Goal: Task Accomplishment & Management: Complete application form

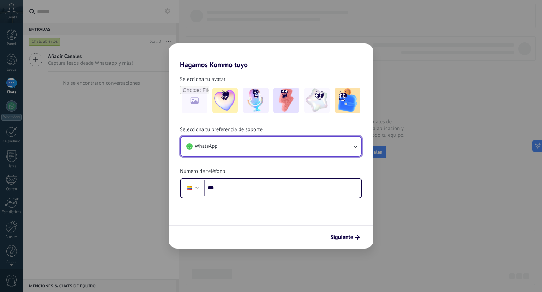
click at [356, 143] on icon "button" at bounding box center [355, 146] width 7 height 7
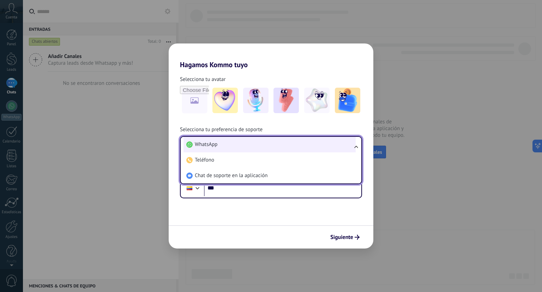
click at [210, 144] on span "WhatsApp" at bounding box center [206, 144] width 23 height 7
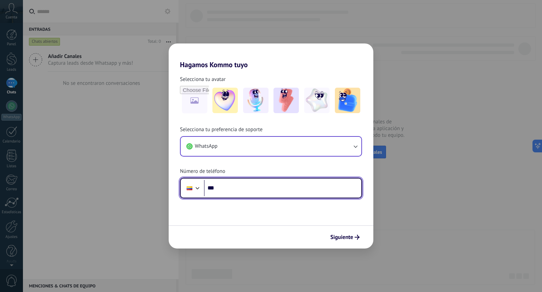
click at [232, 191] on input "***" at bounding box center [282, 188] width 157 height 16
type input "**"
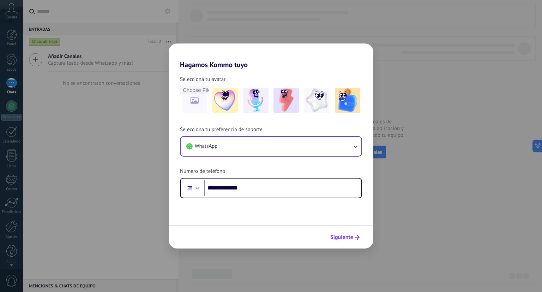
click at [336, 237] on span "Siguiente" at bounding box center [341, 236] width 23 height 5
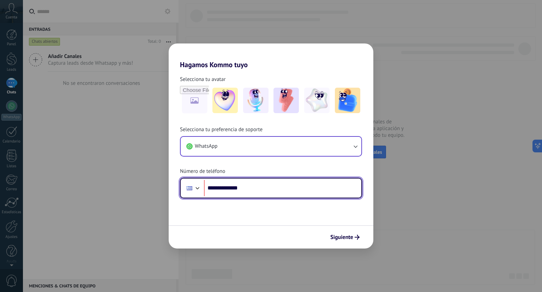
click at [197, 189] on div at bounding box center [197, 187] width 8 height 8
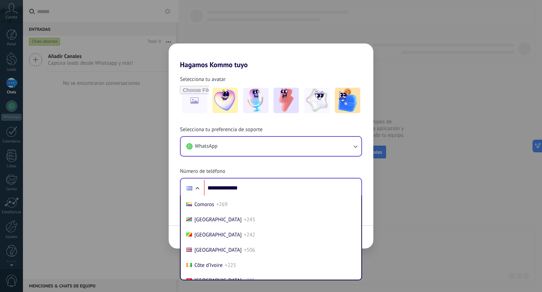
scroll to position [589, 0]
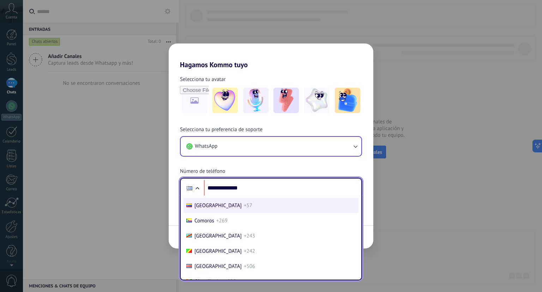
click at [210, 209] on span "[GEOGRAPHIC_DATA]" at bounding box center [217, 205] width 47 height 7
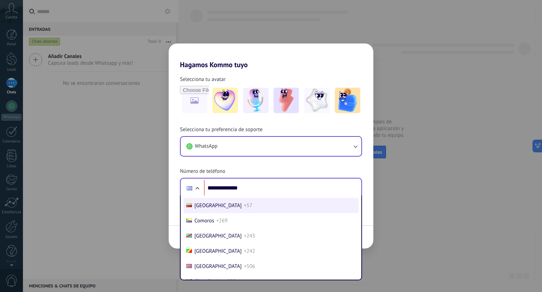
type input "**********"
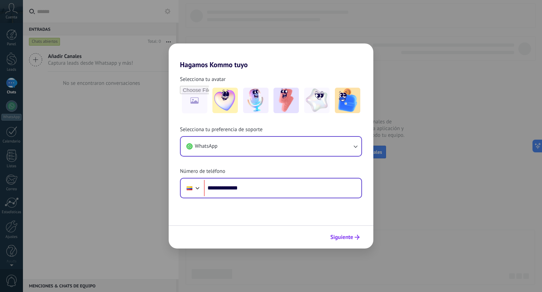
click at [347, 236] on span "Siguiente" at bounding box center [341, 236] width 23 height 5
click at [196, 98] on input "file" at bounding box center [195, 100] width 28 height 28
type input "**********"
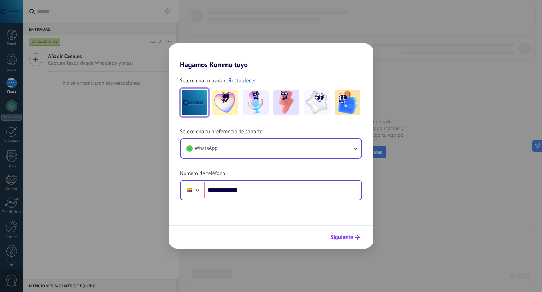
click at [340, 237] on span "Siguiente" at bounding box center [341, 236] width 23 height 5
click at [340, 234] on span "Siguiente" at bounding box center [341, 236] width 23 height 5
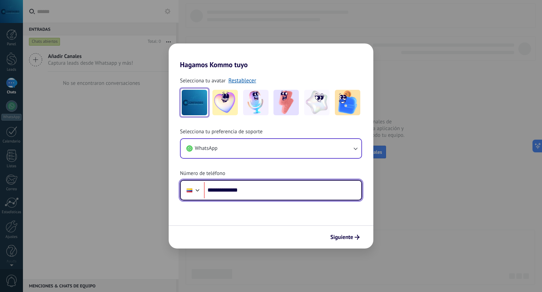
click at [218, 189] on input "**********" at bounding box center [282, 190] width 157 height 16
type input "**********"
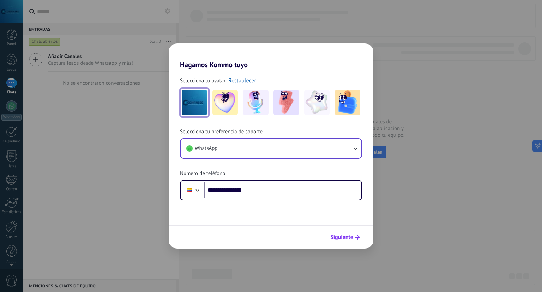
click at [351, 237] on span "Siguiente" at bounding box center [341, 236] width 23 height 5
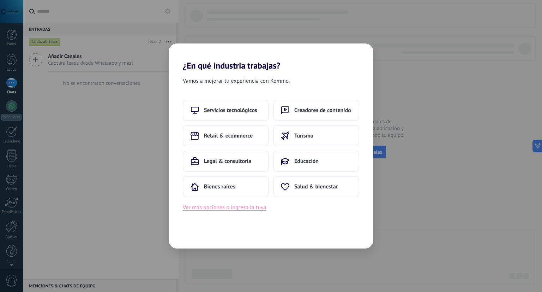
click at [210, 209] on button "Ver más opciones o ingresa la tuya" at bounding box center [224, 207] width 83 height 9
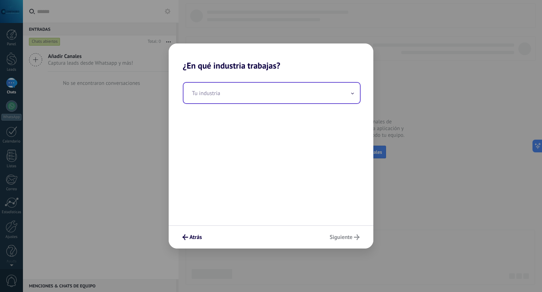
click at [207, 94] on input "text" at bounding box center [272, 93] width 176 height 20
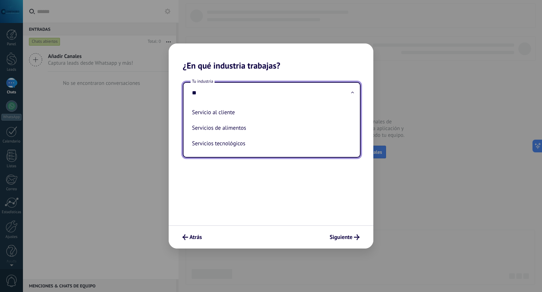
type input "*"
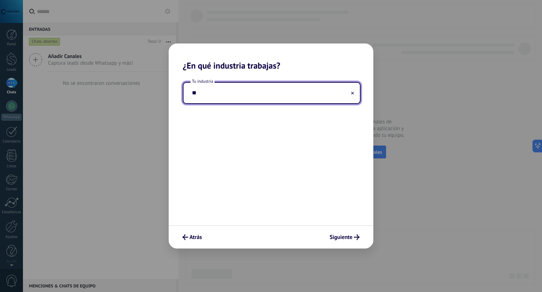
type input "*"
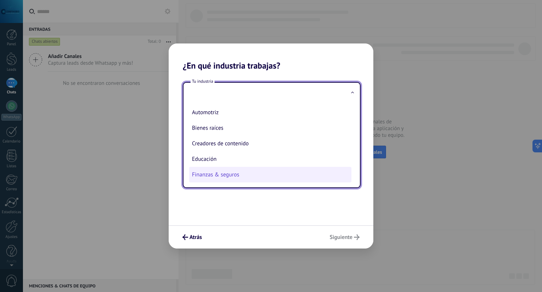
click at [215, 179] on li "Finanzas & seguros" at bounding box center [270, 175] width 162 height 16
type input "**********"
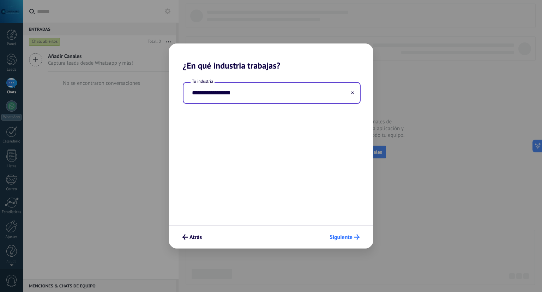
click at [345, 239] on span "Siguiente" at bounding box center [341, 236] width 23 height 5
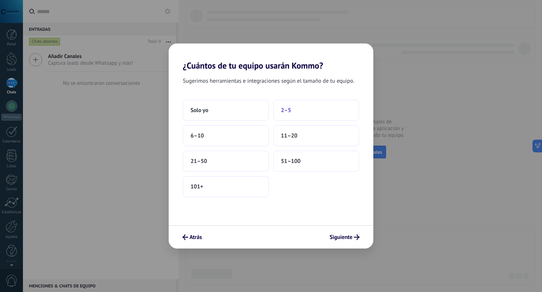
click at [293, 110] on button "2–5" at bounding box center [316, 110] width 86 height 21
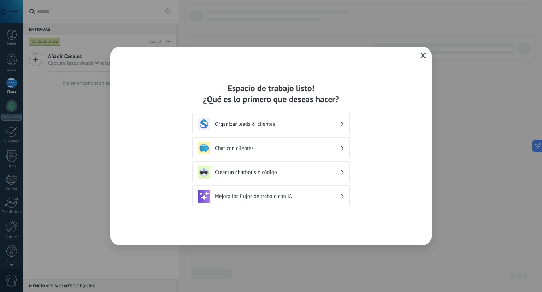
click at [341, 197] on icon at bounding box center [342, 196] width 2 height 4
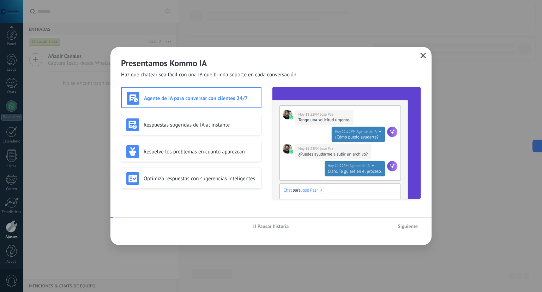
scroll to position [2, 0]
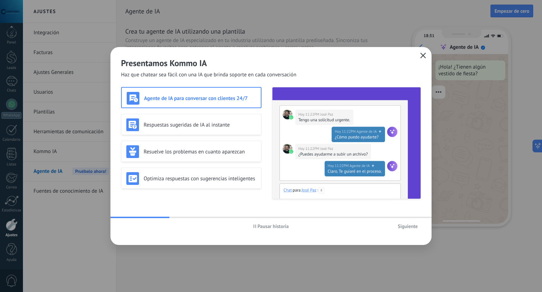
click at [404, 227] on span "Siguiente" at bounding box center [408, 225] width 20 height 5
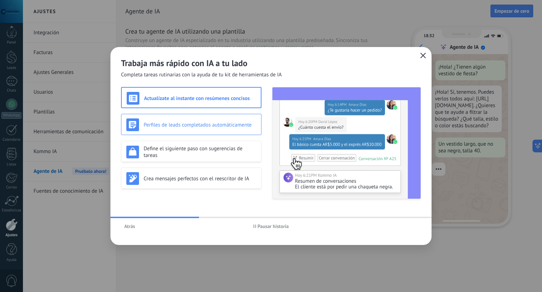
click at [231, 129] on div "Perfiles de leads completados automáticamente" at bounding box center [191, 124] width 130 height 13
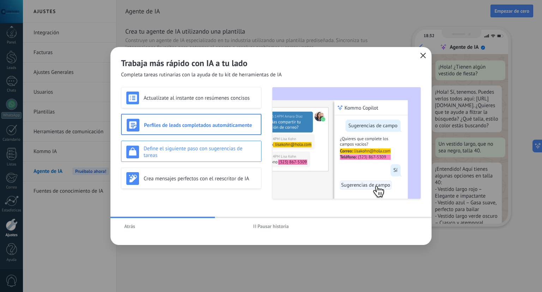
scroll to position [23, 0]
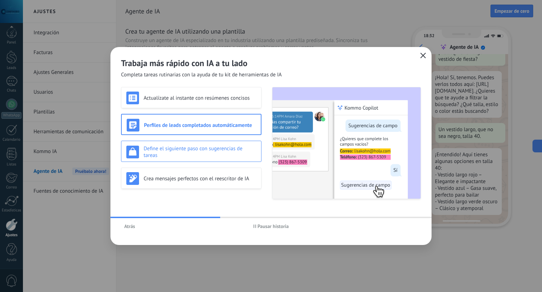
click at [220, 141] on div "Define el siguiente paso con sugerencias de tareas" at bounding box center [191, 150] width 140 height 21
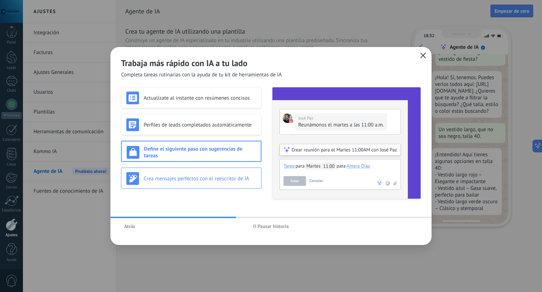
click at [217, 179] on h3 "Crea mensajes perfectos con el reescritor de IA" at bounding box center [200, 178] width 113 height 7
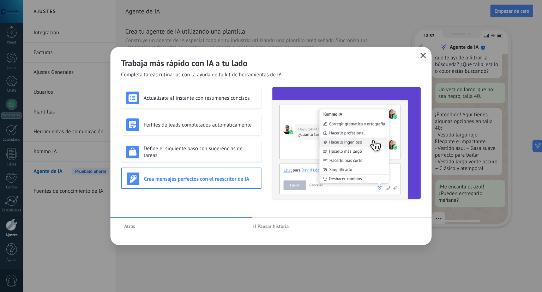
scroll to position [73, 0]
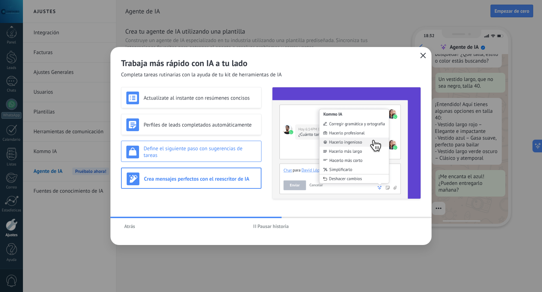
click at [228, 153] on h3 "Define el siguiente paso con sugerencias de tareas" at bounding box center [200, 151] width 113 height 13
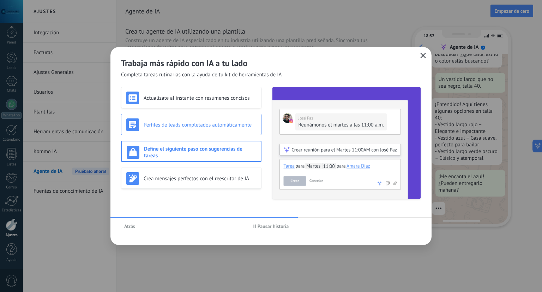
click at [215, 127] on h3 "Perfiles de leads completados automáticamente" at bounding box center [200, 124] width 113 height 7
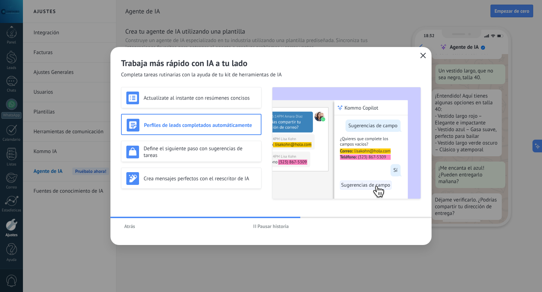
scroll to position [86, 0]
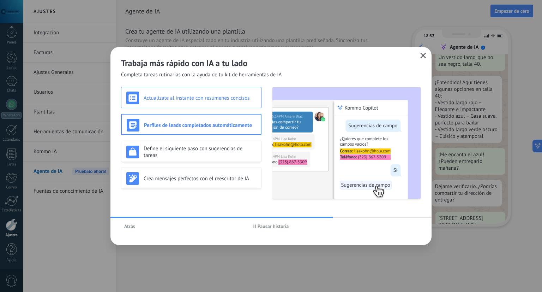
click at [219, 96] on h3 "Actualízate al instante con resúmenes concisos" at bounding box center [200, 98] width 113 height 7
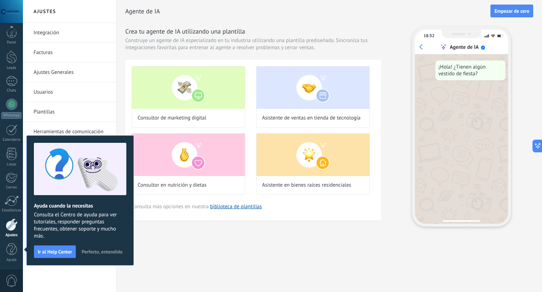
scroll to position [0, 0]
click at [49, 30] on link "Integración" at bounding box center [72, 33] width 76 height 20
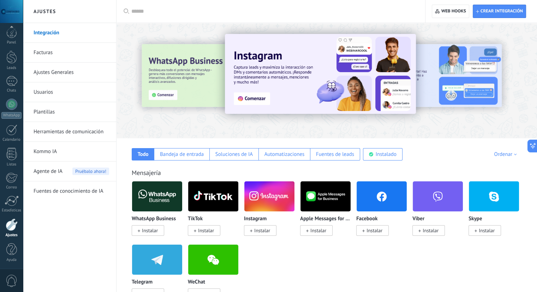
click at [152, 232] on span "Instalar" at bounding box center [150, 230] width 16 height 6
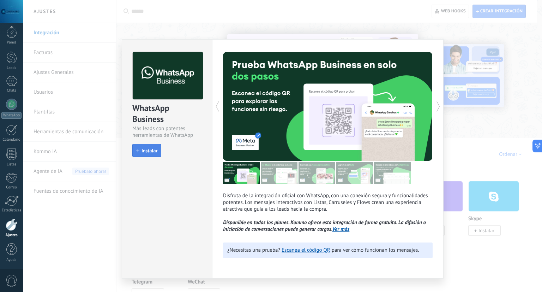
click at [148, 150] on span "Instalar" at bounding box center [150, 150] width 16 height 5
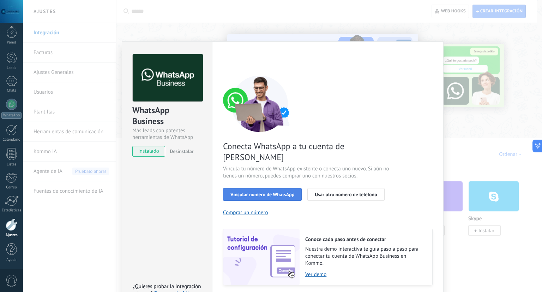
click at [254, 188] on button "Vincular número de WhatsApp" at bounding box center [262, 194] width 79 height 13
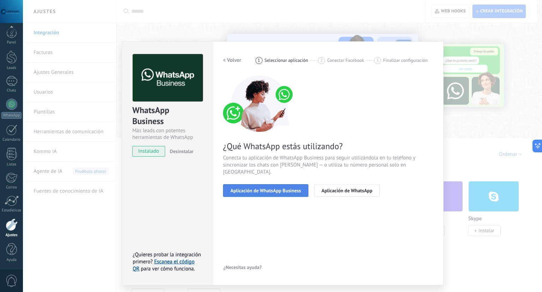
click at [252, 188] on span "Aplicación de WhatsApp Business" at bounding box center [265, 190] width 71 height 5
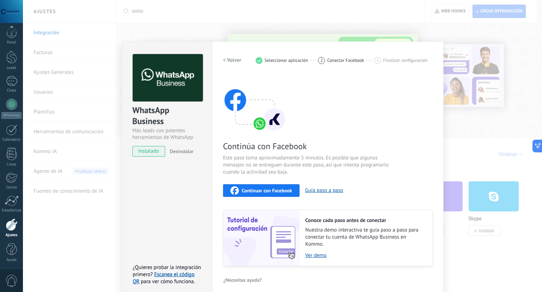
scroll to position [5, 0]
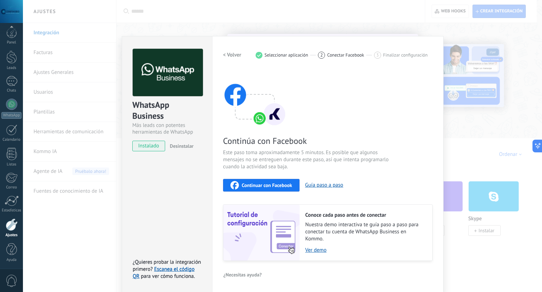
click at [336, 56] on span "Conectar Facebook" at bounding box center [345, 54] width 37 height 5
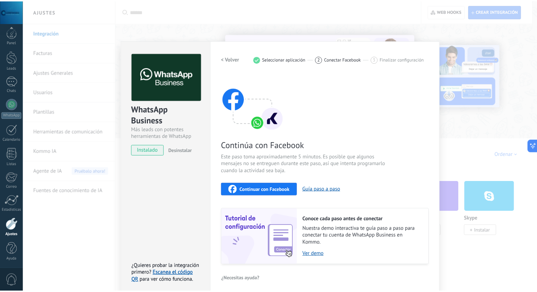
scroll to position [0, 0]
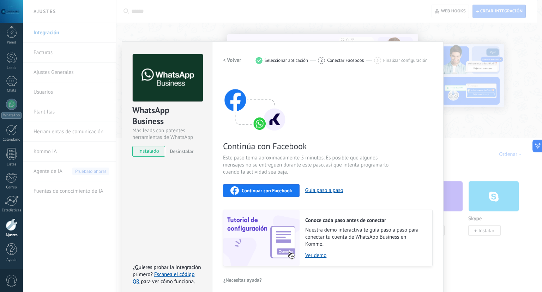
click at [233, 59] on h2 "< Volver" at bounding box center [232, 60] width 18 height 7
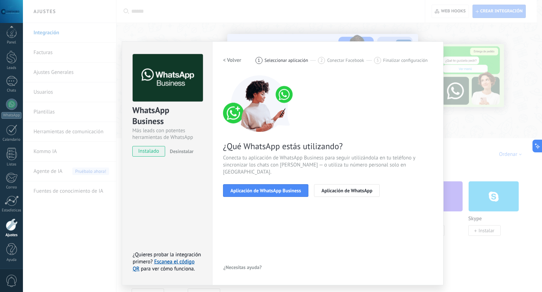
click at [47, 53] on div "WhatsApp Business Más leads con potentes herramientas de WhatsApp instalado Des…" at bounding box center [282, 146] width 519 height 292
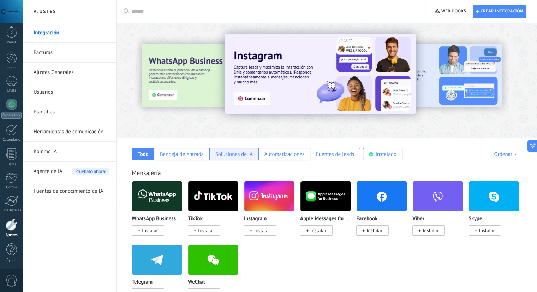
click at [232, 158] on div "Soluciones de IA" at bounding box center [233, 154] width 49 height 12
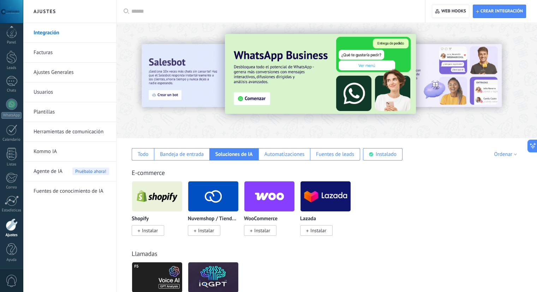
click at [41, 53] on link "Facturas" at bounding box center [72, 53] width 76 height 20
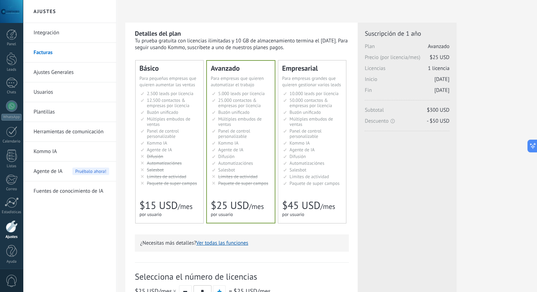
click at [43, 73] on link "Ajustes Generales" at bounding box center [72, 72] width 76 height 20
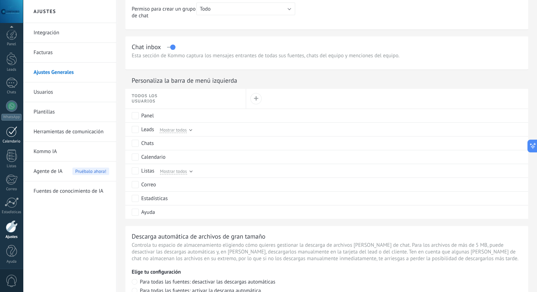
scroll to position [2, 0]
click at [13, 132] on div at bounding box center [11, 129] width 11 height 11
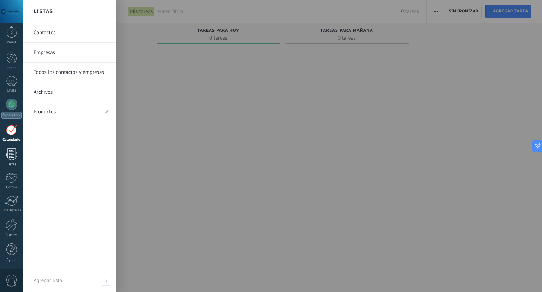
click at [13, 159] on div at bounding box center [11, 154] width 11 height 12
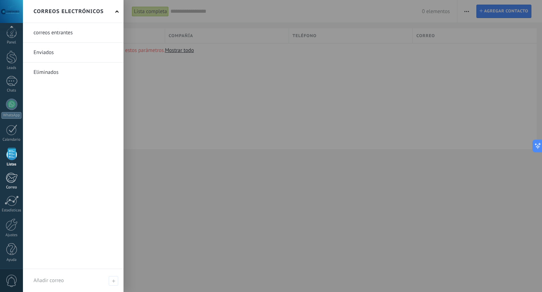
click at [13, 178] on div at bounding box center [12, 177] width 12 height 11
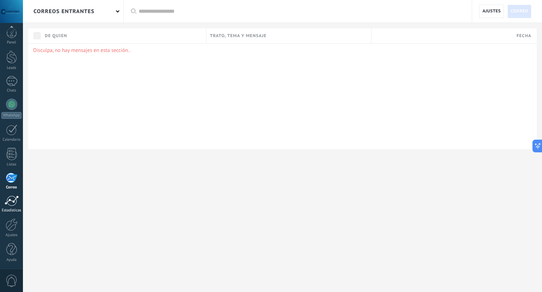
click at [12, 201] on div at bounding box center [12, 200] width 14 height 11
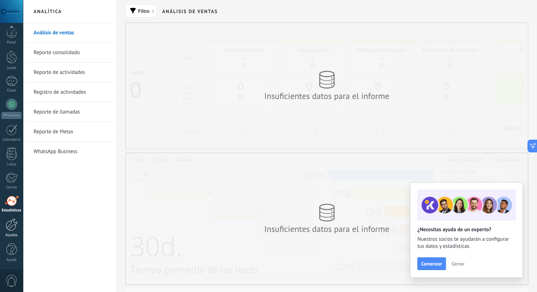
click at [11, 223] on div at bounding box center [12, 224] width 12 height 12
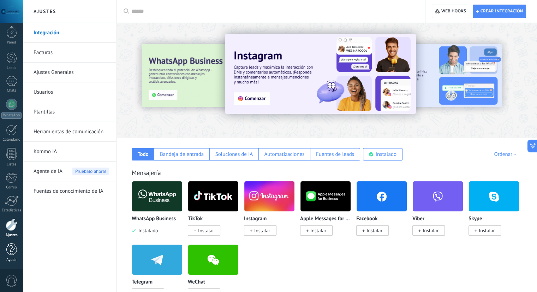
click at [14, 248] on div at bounding box center [11, 249] width 11 height 12
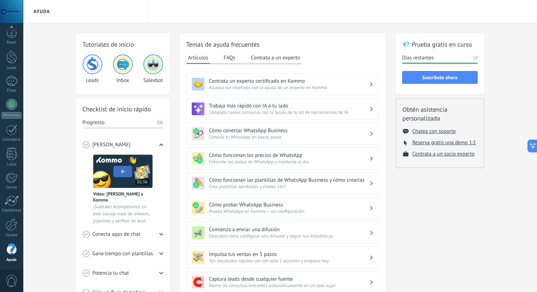
click at [227, 59] on button "FAQs" at bounding box center [229, 57] width 15 height 11
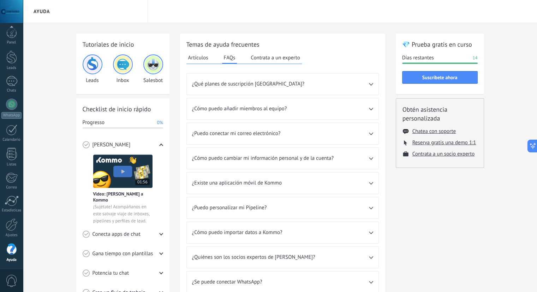
click at [372, 83] on icon at bounding box center [371, 84] width 4 height 2
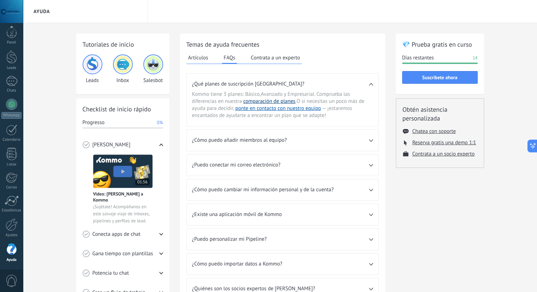
click at [267, 102] on link "comparación de planes" at bounding box center [269, 101] width 52 height 7
click at [205, 59] on button "Artículos" at bounding box center [198, 57] width 24 height 11
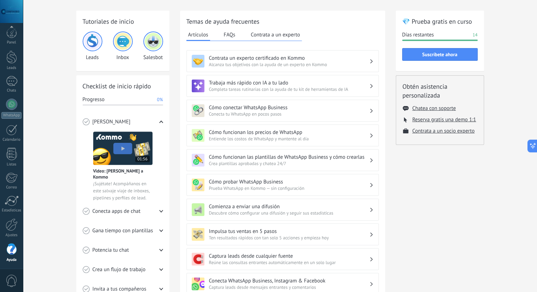
scroll to position [35, 0]
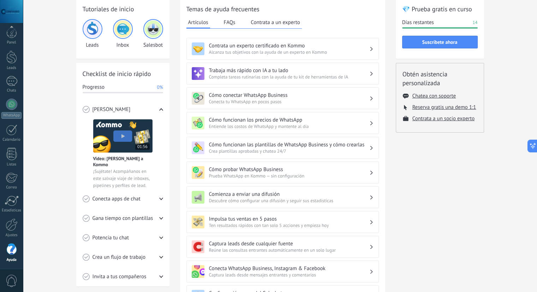
click at [226, 99] on span "Conecta tu WhatsApp en pocos pasos" at bounding box center [289, 101] width 160 height 6
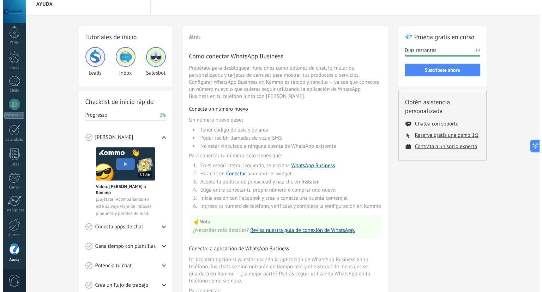
scroll to position [0, 0]
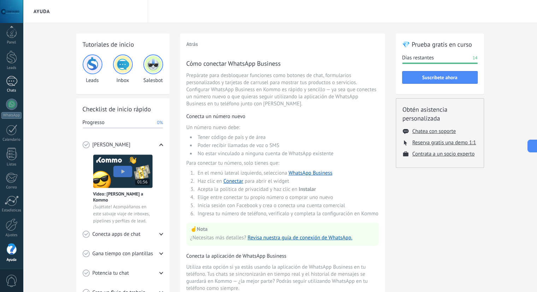
click at [16, 84] on div at bounding box center [11, 81] width 11 height 10
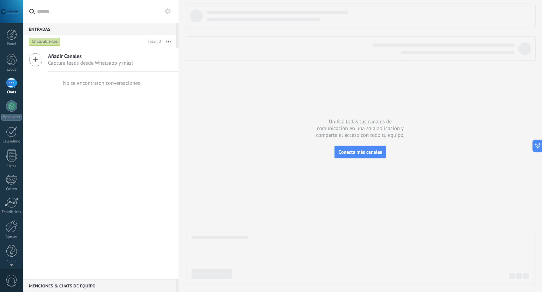
click at [69, 62] on span "Captura leads desde Whatsapp y más!" at bounding box center [90, 63] width 85 height 7
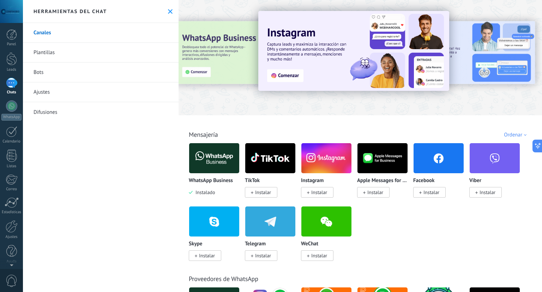
click at [48, 53] on link "Plantillas" at bounding box center [101, 53] width 156 height 20
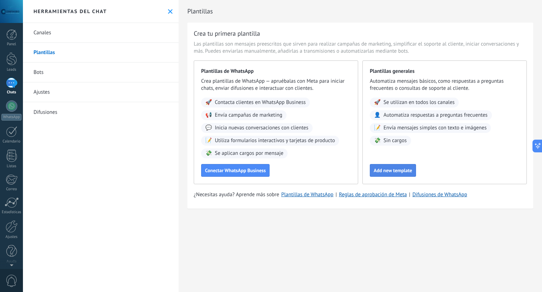
click at [392, 170] on span "Add new template" at bounding box center [393, 170] width 38 height 5
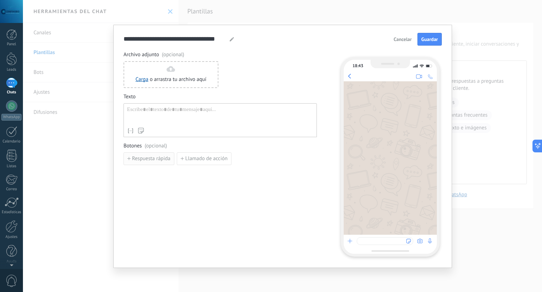
click at [144, 160] on span "Respuesta rápida" at bounding box center [151, 158] width 38 height 5
click at [154, 177] on span "Añadir quick reply" at bounding box center [152, 174] width 41 height 5
click at [220, 174] on icon "button" at bounding box center [220, 175] width 4 height 4
click at [222, 160] on button "button" at bounding box center [221, 158] width 6 height 11
click at [15, 151] on div at bounding box center [11, 155] width 11 height 12
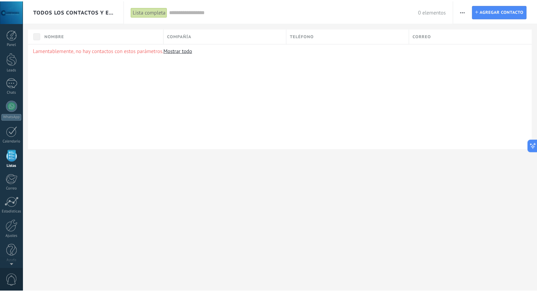
scroll to position [2, 0]
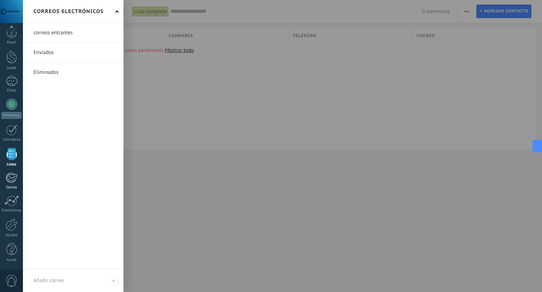
click at [14, 178] on div at bounding box center [12, 177] width 12 height 11
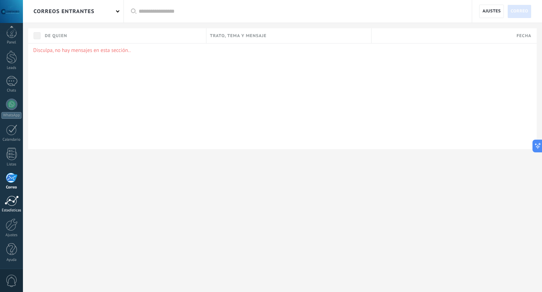
click at [14, 199] on div at bounding box center [12, 200] width 14 height 11
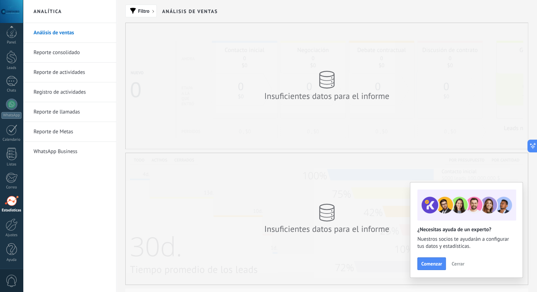
click at [53, 153] on link "WhatsApp Business" at bounding box center [72, 152] width 76 height 20
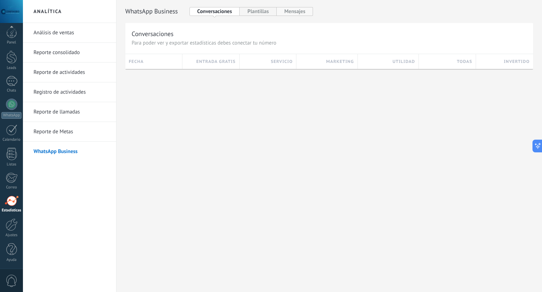
click at [298, 13] on button "Mensajes" at bounding box center [295, 11] width 37 height 9
click at [64, 134] on link "Reporte de Metas" at bounding box center [72, 132] width 76 height 20
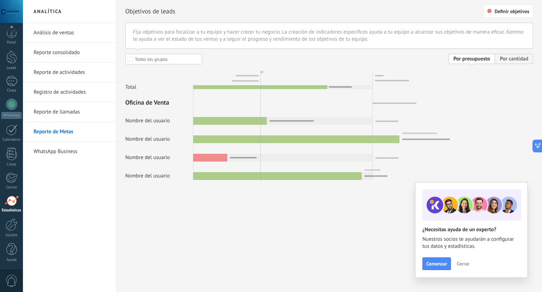
click at [71, 111] on link "Reporte de llamadas" at bounding box center [72, 112] width 76 height 20
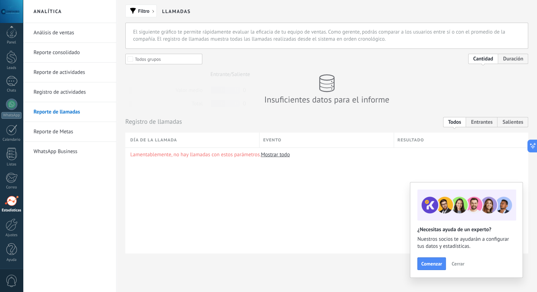
click at [73, 94] on link "Registro de actividades" at bounding box center [72, 92] width 76 height 20
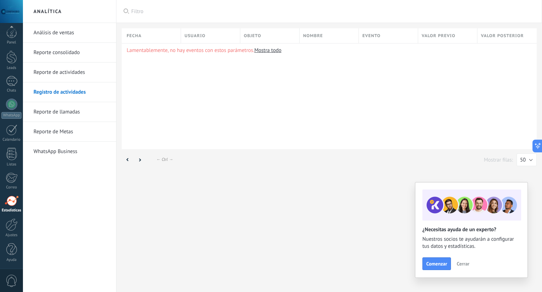
click at [64, 74] on link "Reporte de actividades" at bounding box center [72, 72] width 76 height 20
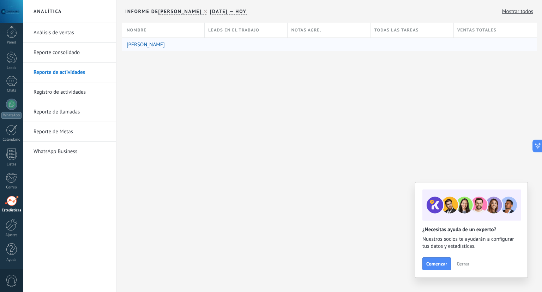
click at [157, 46] on link "[PERSON_NAME]" at bounding box center [146, 44] width 38 height 7
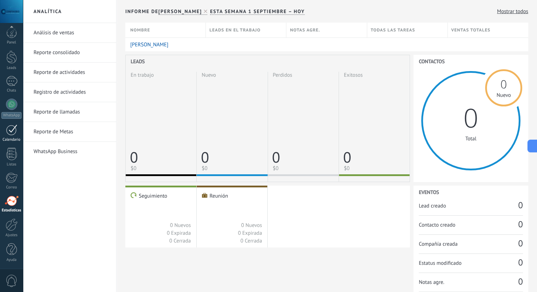
click at [14, 133] on div at bounding box center [11, 129] width 11 height 11
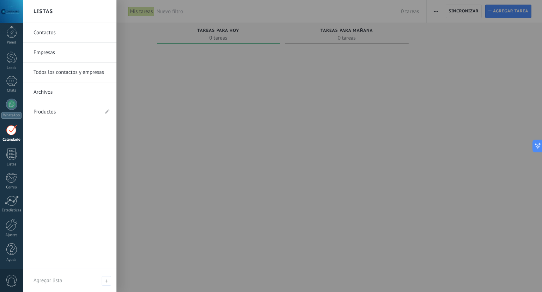
click at [42, 95] on link "Archivos" at bounding box center [72, 92] width 76 height 20
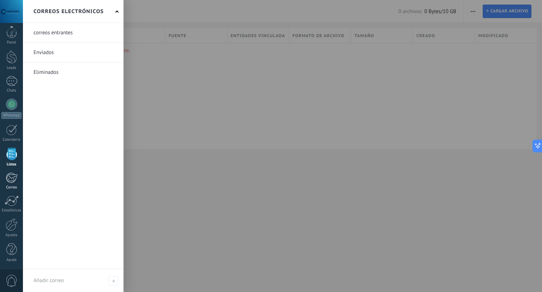
click at [10, 177] on div at bounding box center [12, 177] width 12 height 11
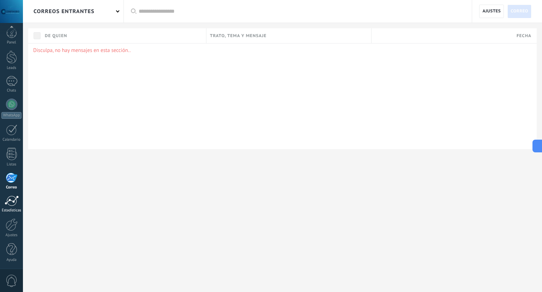
click at [11, 198] on div at bounding box center [12, 200] width 14 height 11
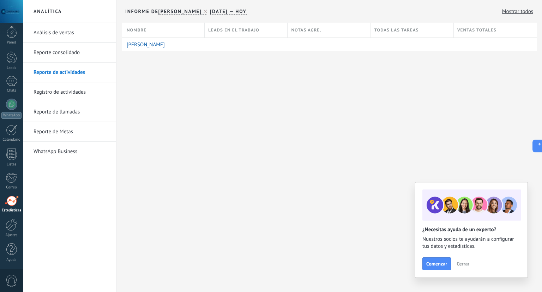
click at [515, 12] on link "Mostrar todos" at bounding box center [517, 11] width 31 height 7
click at [13, 35] on div at bounding box center [11, 33] width 11 height 11
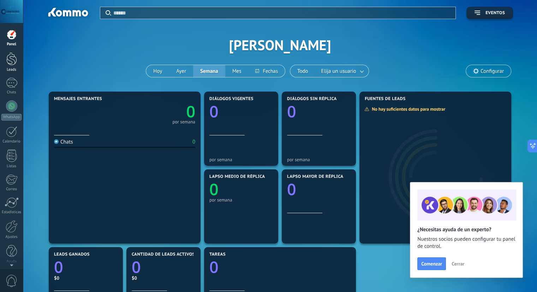
click at [12, 62] on div at bounding box center [11, 58] width 11 height 13
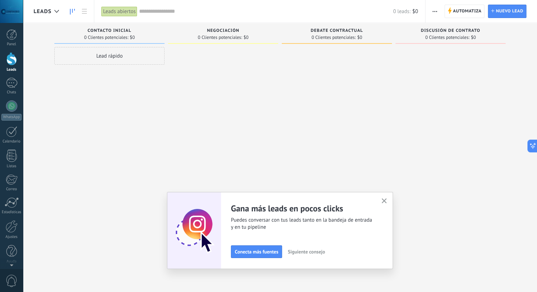
drag, startPoint x: 98, startPoint y: 59, endPoint x: 269, endPoint y: 38, distance: 171.4
click at [99, 59] on div "Lead rápido" at bounding box center [109, 56] width 110 height 18
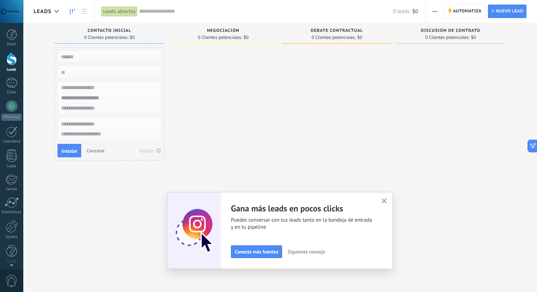
click at [216, 35] on span "0 Clientes potenciales:" at bounding box center [220, 37] width 44 height 4
click at [218, 30] on span "Negociación" at bounding box center [223, 30] width 32 height 5
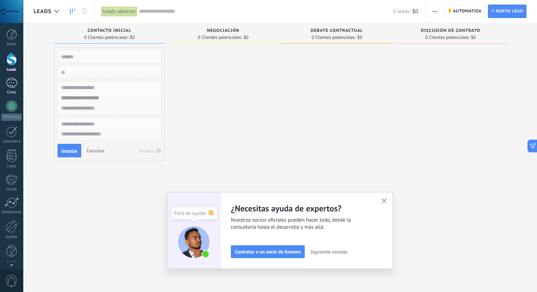
click at [16, 86] on div at bounding box center [11, 83] width 11 height 10
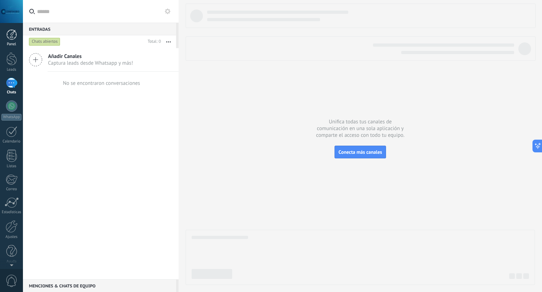
click at [13, 34] on div at bounding box center [11, 34] width 11 height 11
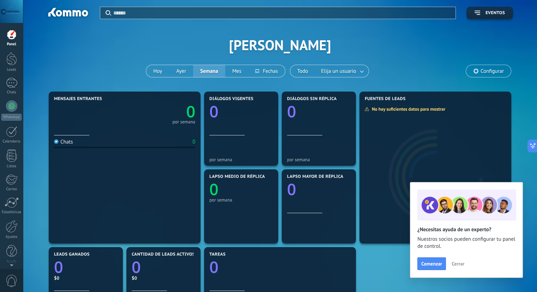
click at [276, 44] on div "Aplicar Eventos [PERSON_NAME] [PERSON_NAME] Semana Mes Todo Elija un usuario Co…" at bounding box center [280, 45] width 493 height 90
click at [361, 72] on link at bounding box center [362, 71] width 13 height 12
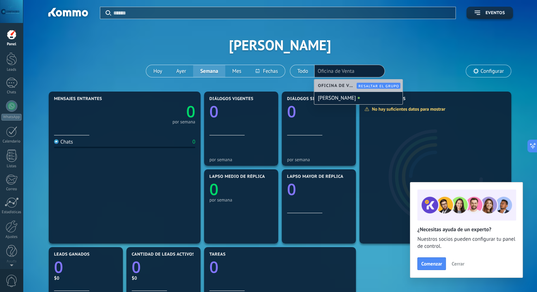
click at [333, 86] on span "Oficina de Venta" at bounding box center [338, 85] width 41 height 5
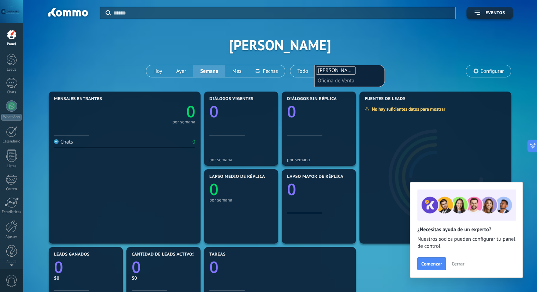
click at [335, 84] on input "text" at bounding box center [335, 81] width 35 height 10
drag, startPoint x: 318, startPoint y: 80, endPoint x: 352, endPoint y: 79, distance: 33.9
click at [352, 79] on input "text" at bounding box center [335, 81] width 35 height 10
click at [343, 80] on input "text" at bounding box center [335, 81] width 35 height 10
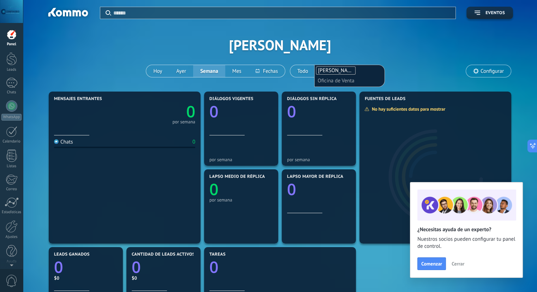
click at [342, 79] on input "text" at bounding box center [335, 81] width 35 height 10
click at [492, 70] on span "Configurar" at bounding box center [491, 71] width 23 height 6
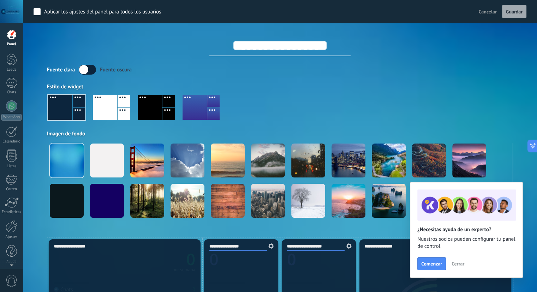
click at [198, 103] on div at bounding box center [194, 107] width 24 height 25
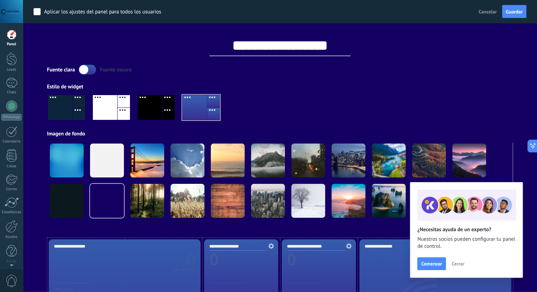
click at [154, 104] on div at bounding box center [150, 107] width 24 height 25
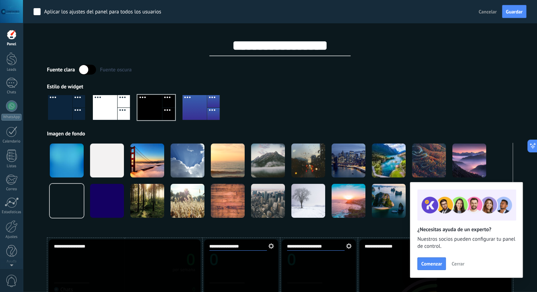
click at [106, 106] on div at bounding box center [105, 107] width 24 height 25
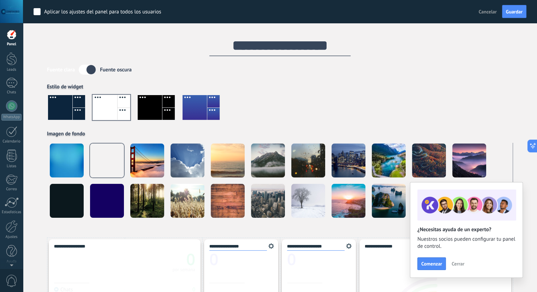
click at [66, 107] on div at bounding box center [60, 107] width 24 height 25
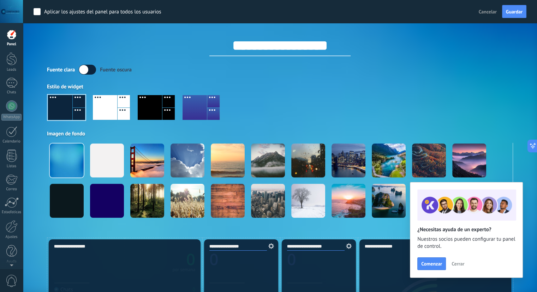
click at [271, 92] on div at bounding box center [280, 110] width 466 height 40
drag, startPoint x: 14, startPoint y: 17, endPoint x: 362, endPoint y: 124, distance: 364.3
click at [362, 124] on div at bounding box center [280, 110] width 466 height 40
